Goal: Check status: Verify the current state of an ongoing process or item

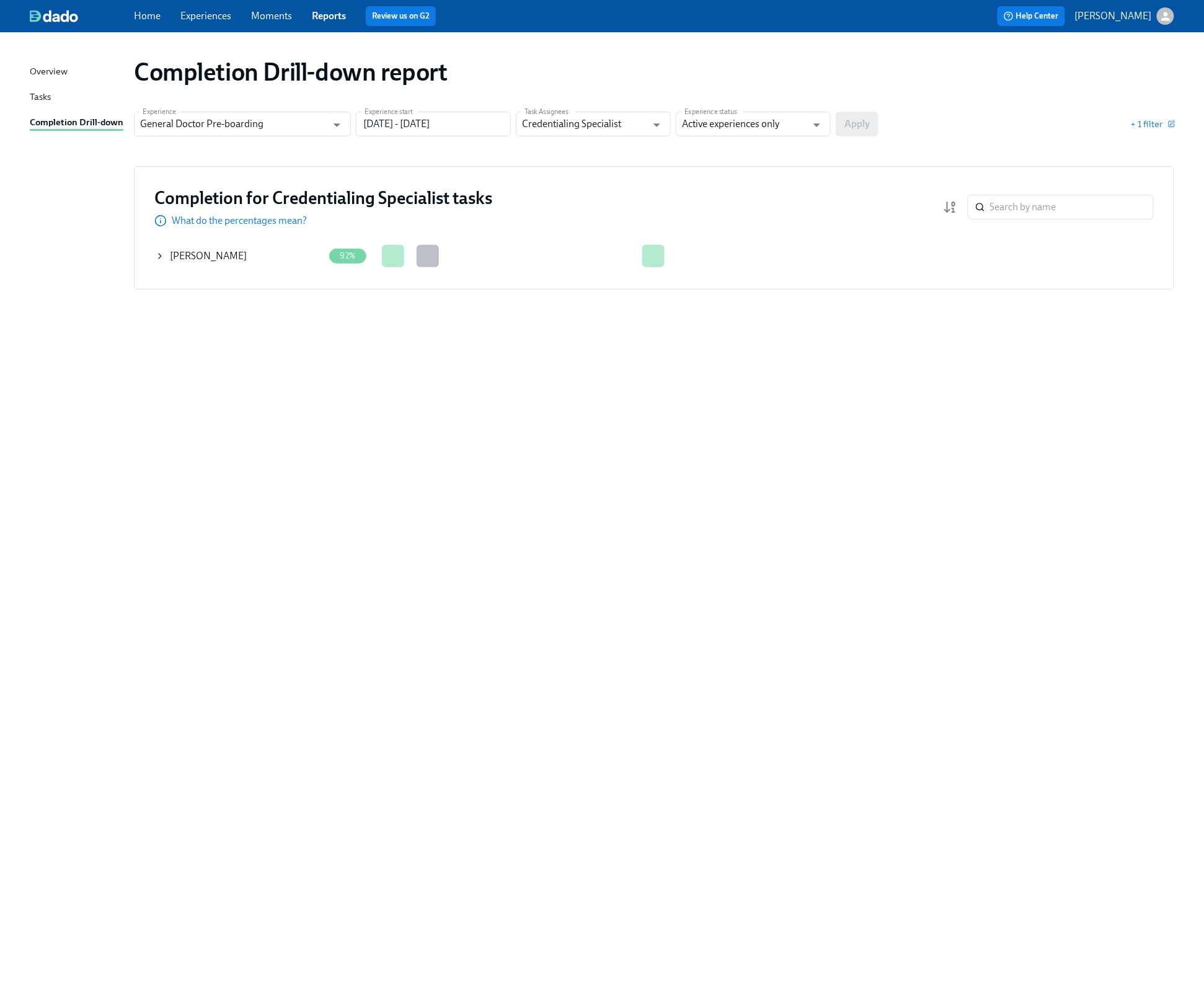
click at [159, 258] on icon at bounding box center [160, 256] width 3 height 5
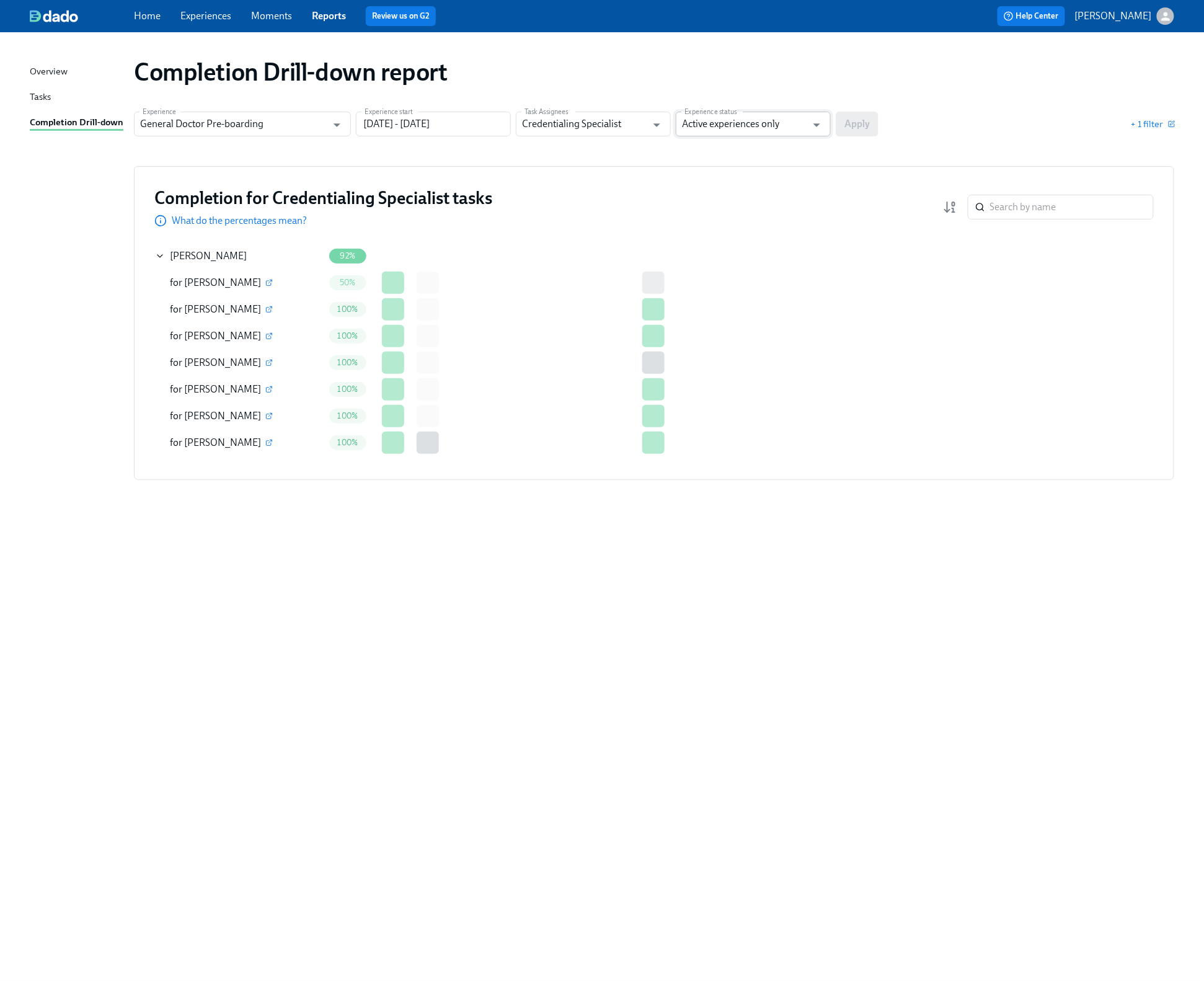
click at [730, 127] on input "Active experiences only" at bounding box center [744, 123] width 125 height 24
click at [720, 182] on li "Active and archived" at bounding box center [753, 176] width 155 height 21
type input "Active and archived"
click at [434, 125] on input "05/28/2024 - 04/30/2025" at bounding box center [433, 123] width 155 height 24
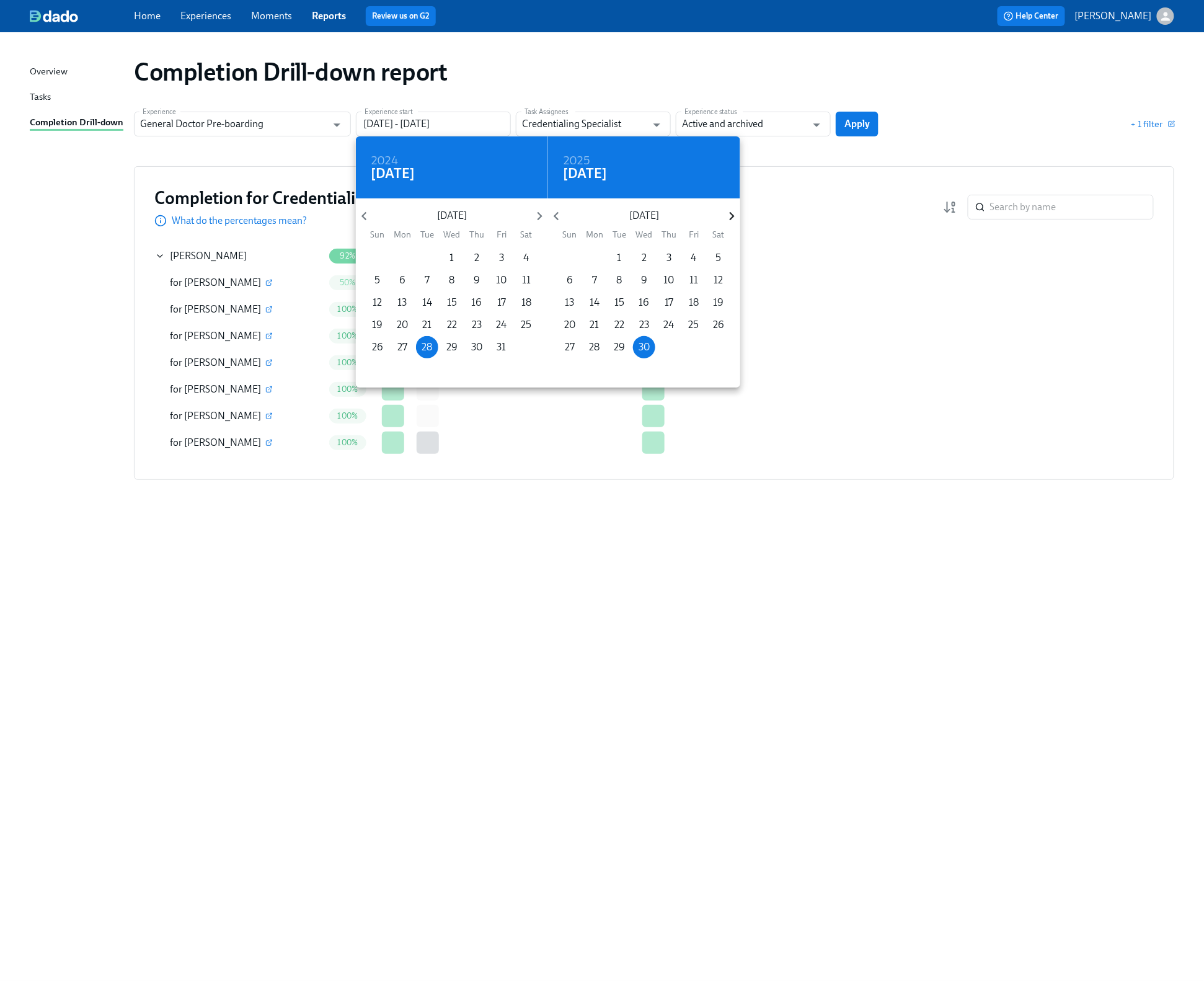
click at [730, 212] on icon "button" at bounding box center [732, 216] width 17 height 17
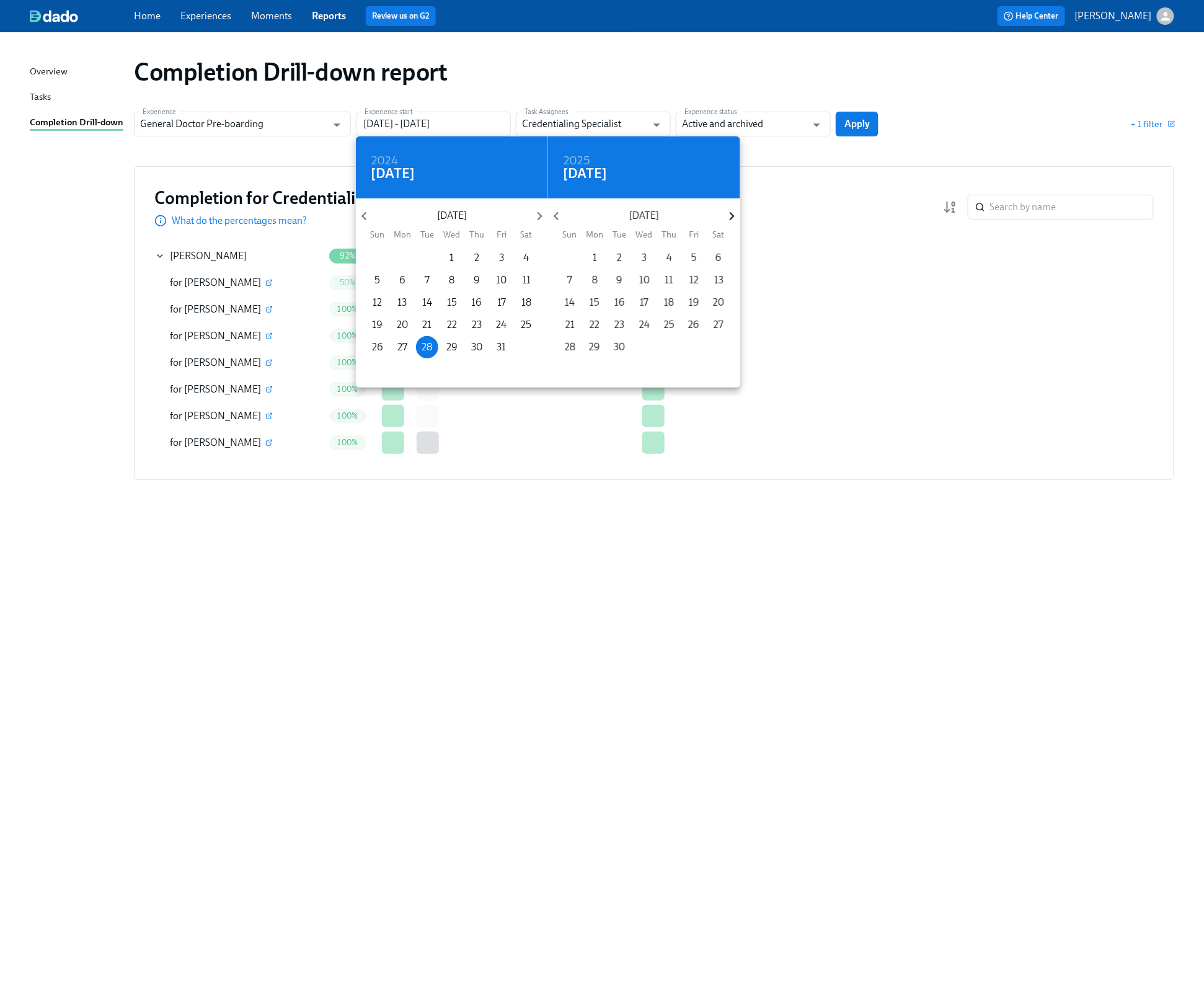
click at [732, 212] on icon "button" at bounding box center [732, 216] width 17 height 17
click at [640, 347] on span "31" at bounding box center [644, 347] width 22 height 14
type input "05/28/2024 - 12/31/2025"
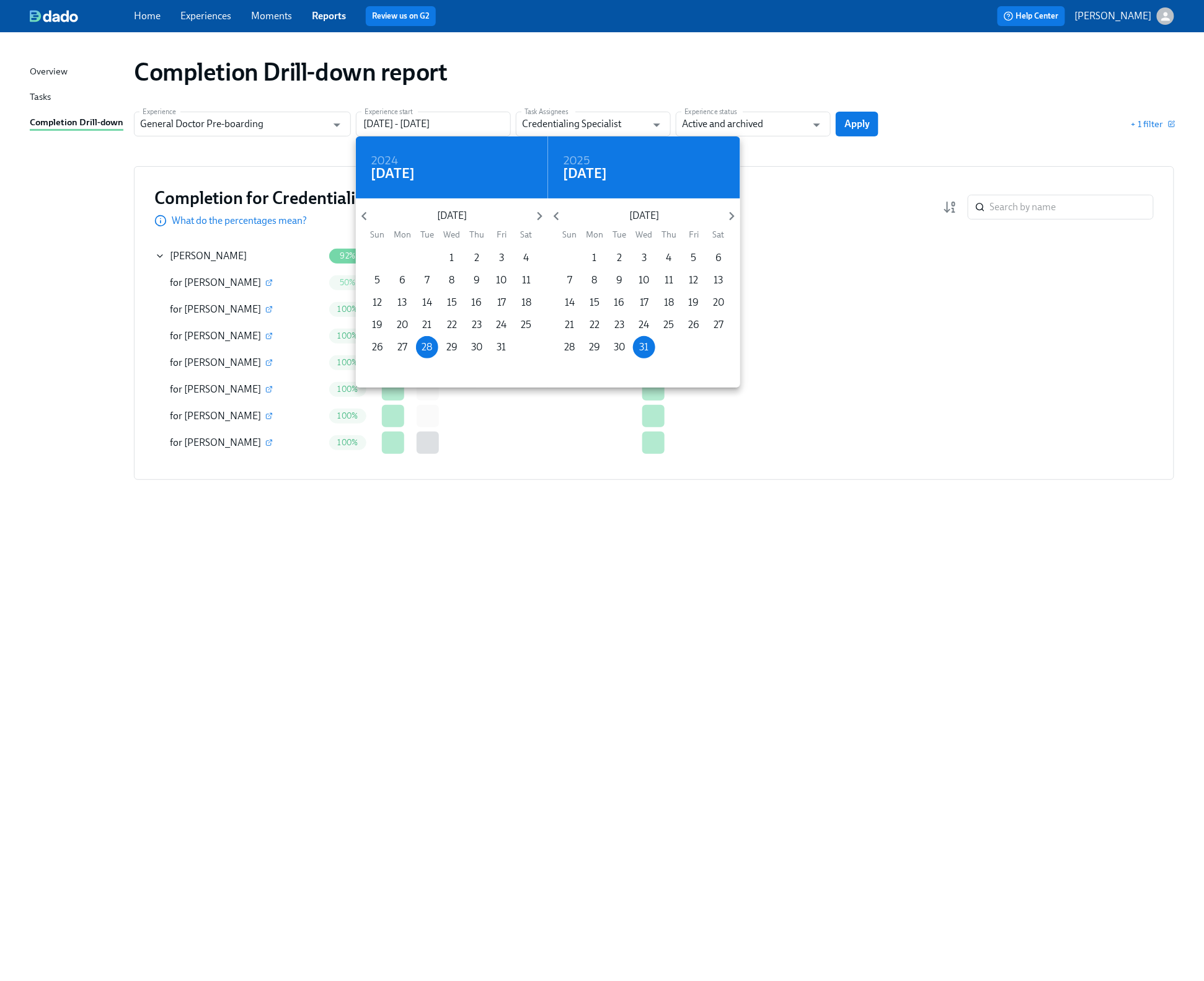
click at [849, 123] on div at bounding box center [602, 490] width 1204 height 981
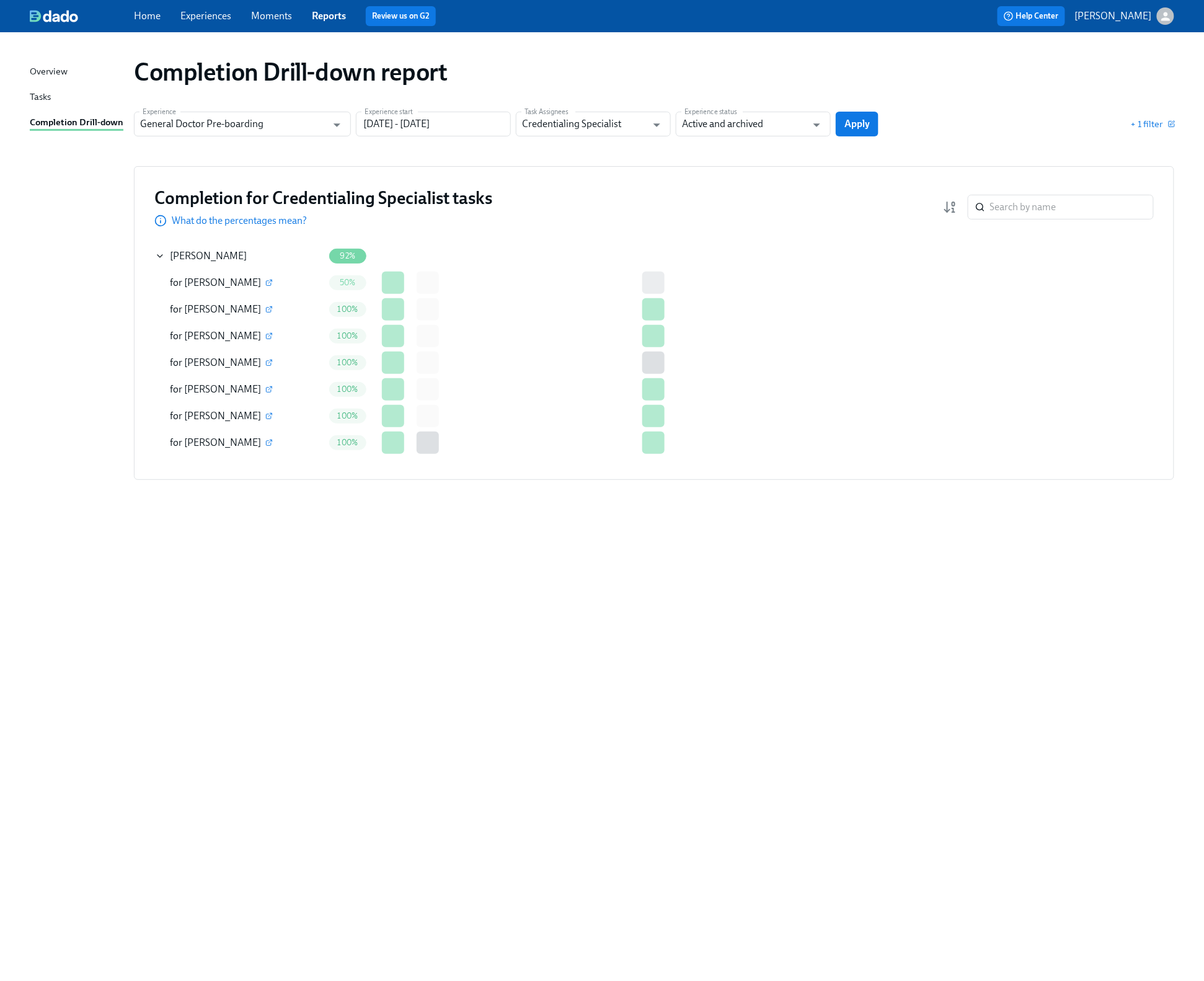
click at [849, 123] on span "Apply" at bounding box center [857, 124] width 25 height 13
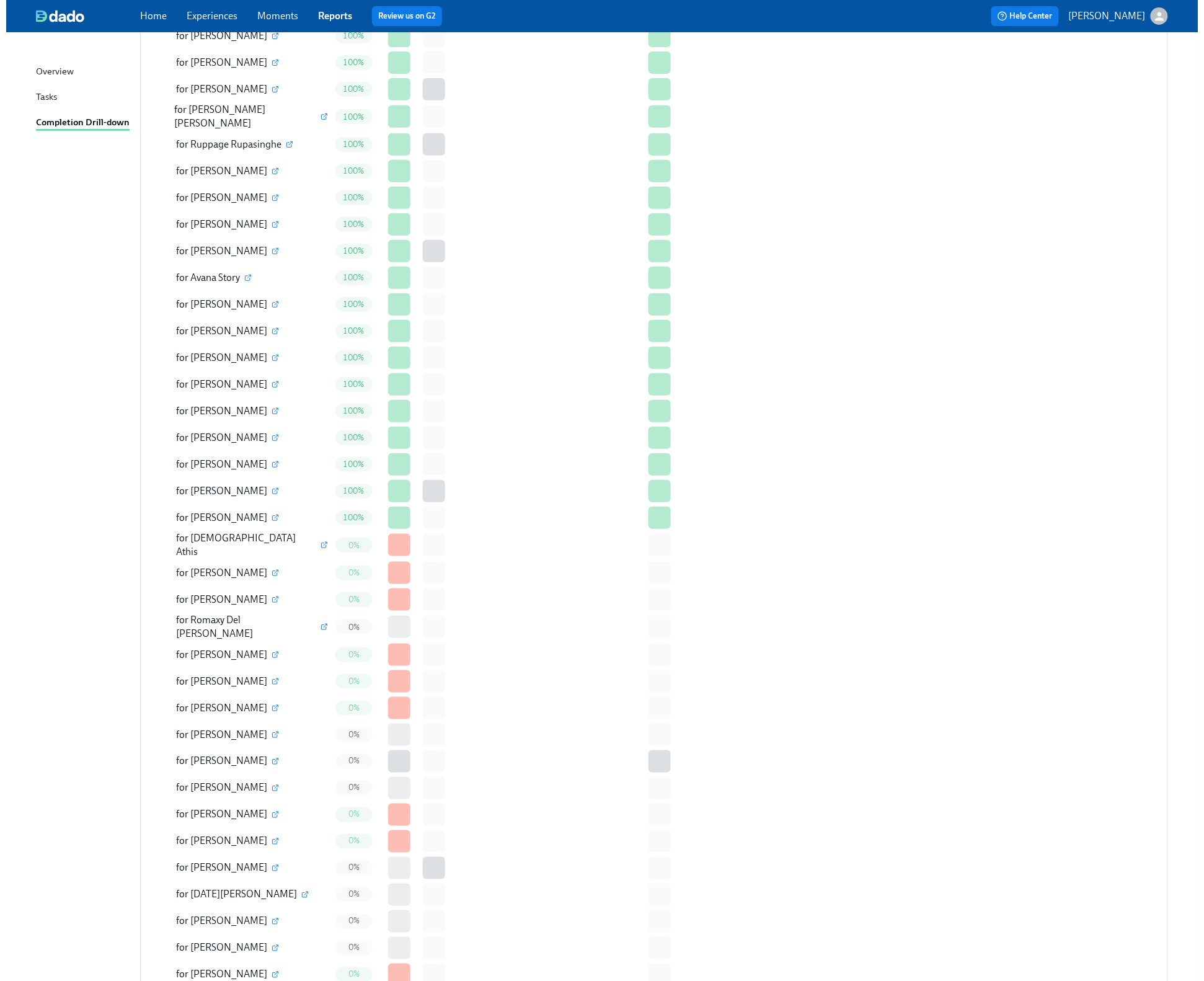
scroll to position [2315, 0]
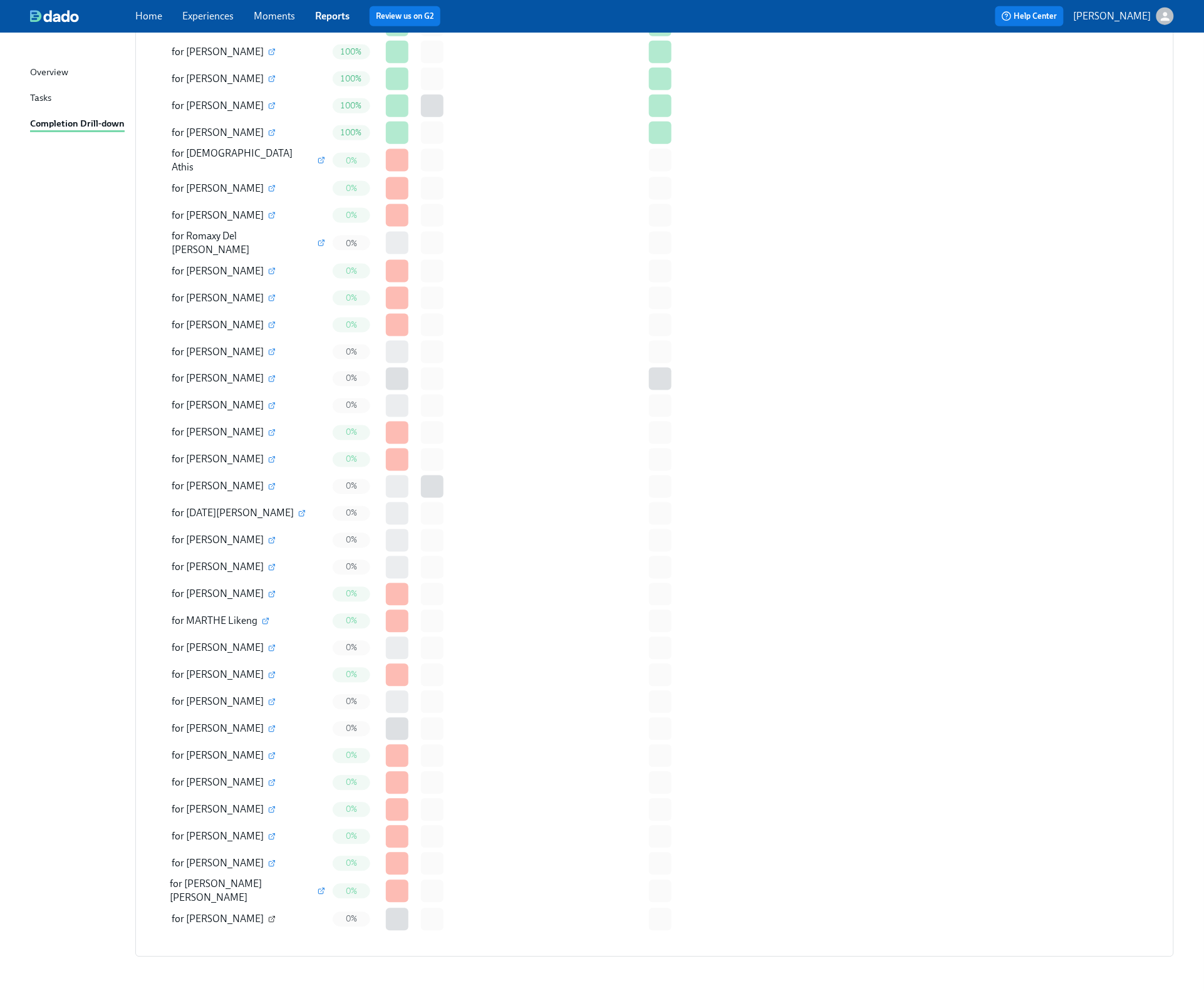
click at [268, 916] on icon "button" at bounding box center [272, 920] width 8 height 8
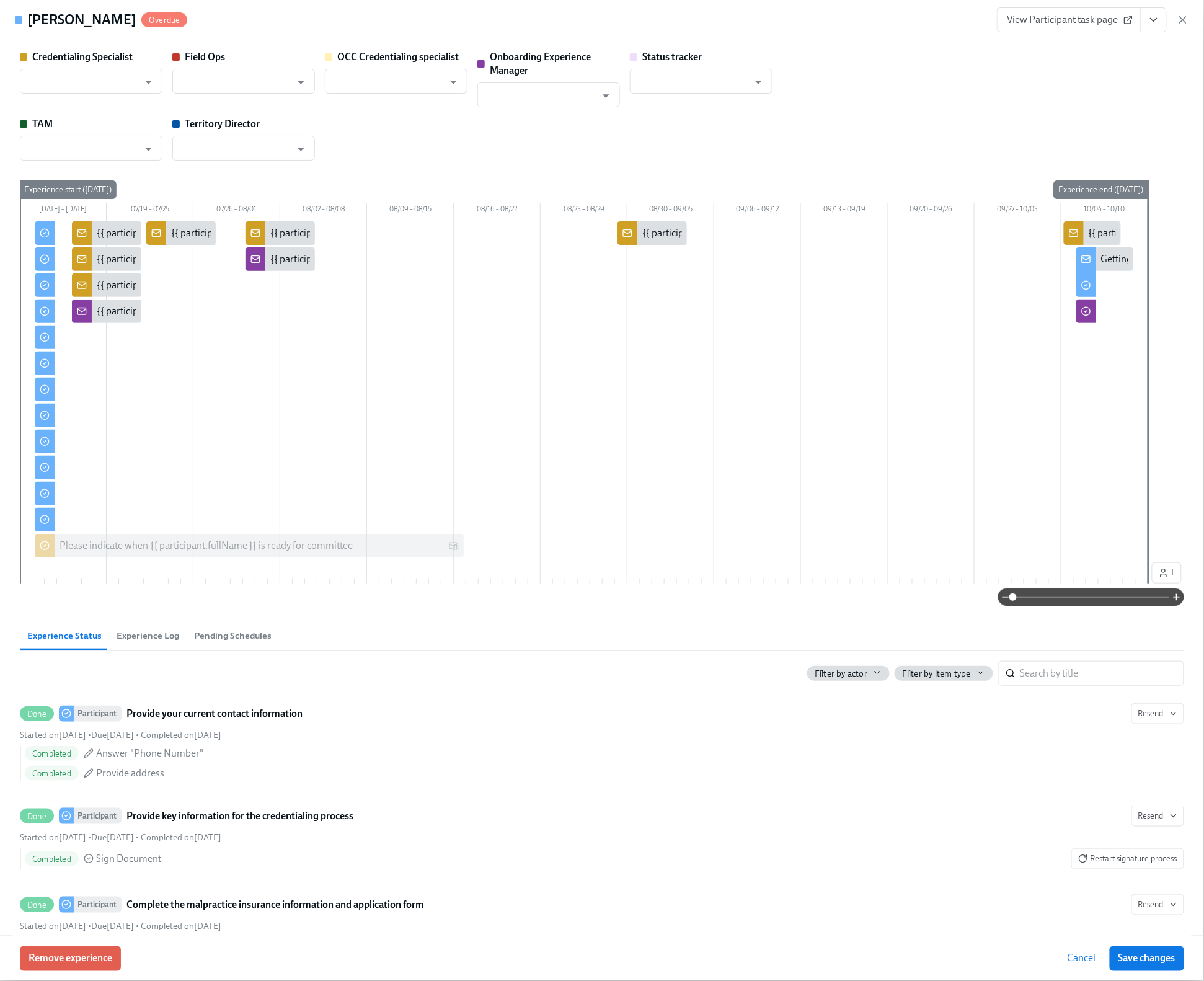
type input "[PERSON_NAME]"
type input "Aaron Battino"
type input "Bijal Amin"
type input "Benjamin Beutel"
type input "Dakota Lidinsky"
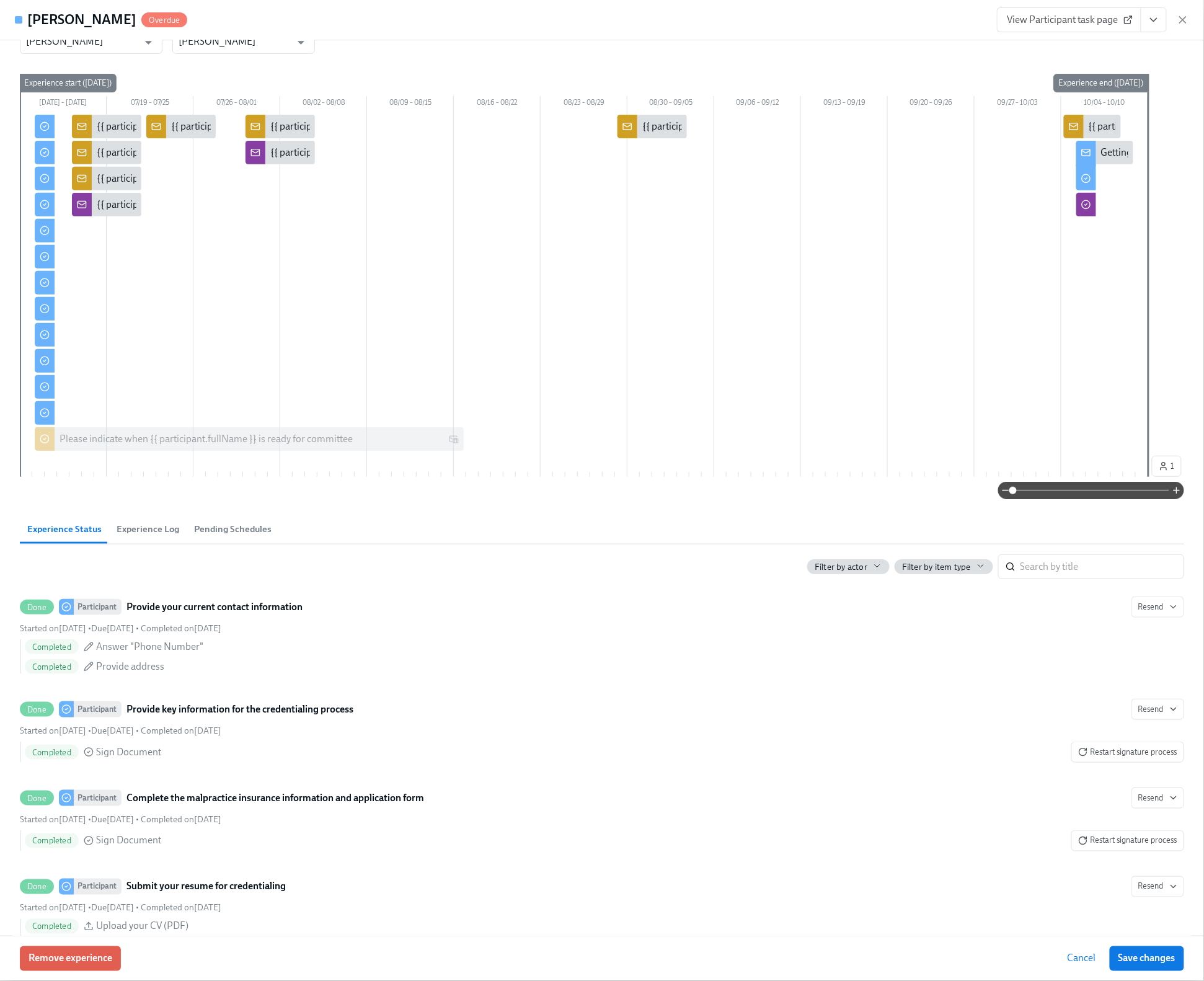
scroll to position [0, 0]
